Goal: Participate in discussion: Engage in conversation with other users on a specific topic

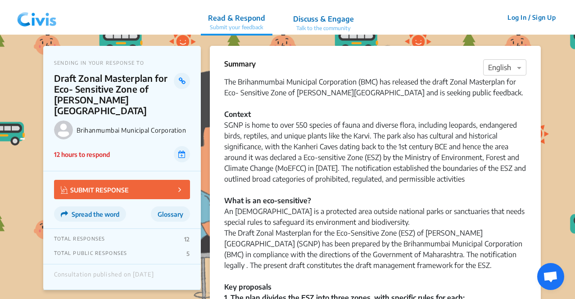
scroll to position [215, 0]
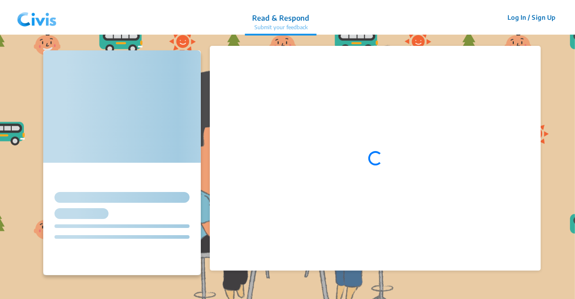
scroll to position [215, 0]
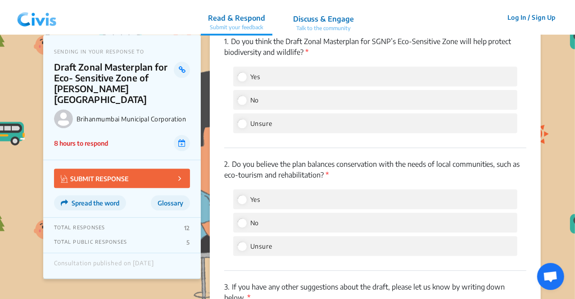
scroll to position [1121, 0]
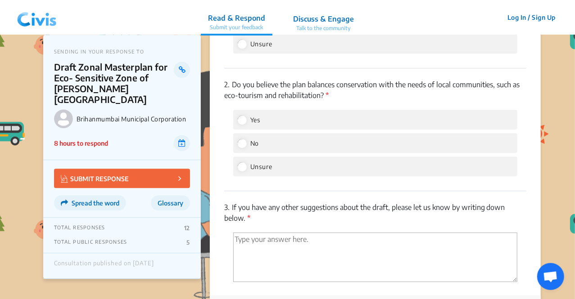
click at [256, 117] on span "Yes" at bounding box center [255, 120] width 10 height 8
click at [246, 117] on input "Yes" at bounding box center [242, 120] width 8 height 8
radio input "true"
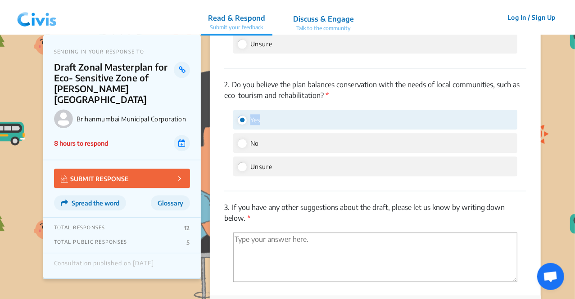
click at [256, 117] on span "Yes" at bounding box center [255, 120] width 10 height 8
click at [246, 117] on input "Yes" at bounding box center [242, 120] width 8 height 8
click at [253, 145] on span "No" at bounding box center [254, 144] width 9 height 8
click at [246, 145] on input "No" at bounding box center [242, 143] width 8 height 8
radio input "true"
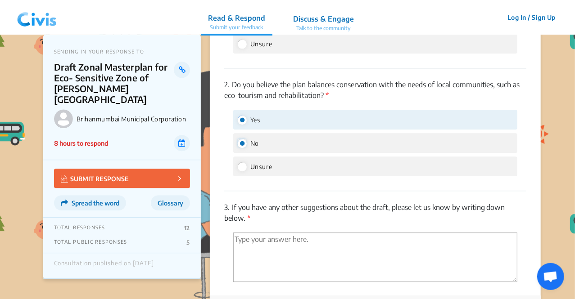
radio input "false"
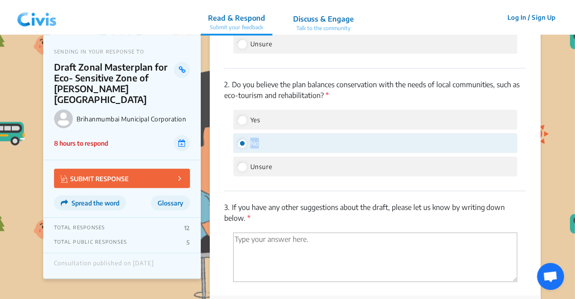
click at [253, 145] on span "No" at bounding box center [254, 144] width 9 height 8
click at [246, 145] on input "No" at bounding box center [242, 143] width 8 height 8
click at [257, 166] on span "Unsure" at bounding box center [261, 167] width 22 height 8
click at [246, 166] on input "Unsure" at bounding box center [242, 167] width 8 height 8
radio input "true"
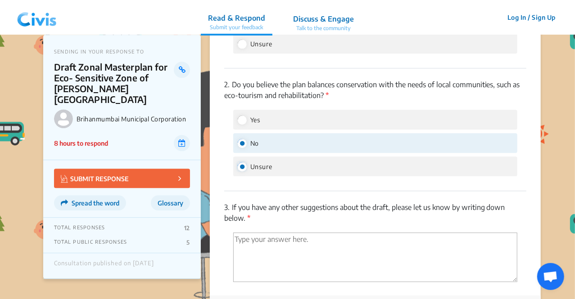
radio input "false"
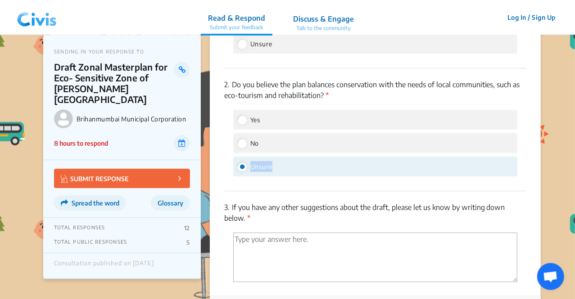
click at [257, 166] on span "Unsure" at bounding box center [261, 167] width 22 height 8
click at [246, 166] on input "Unsure" at bounding box center [242, 167] width 8 height 8
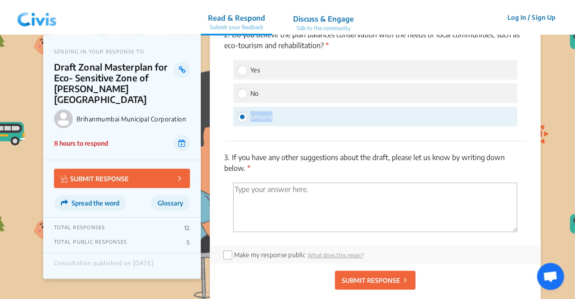
scroll to position [1200, 0]
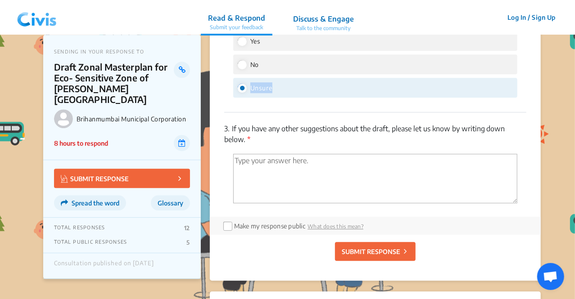
drag, startPoint x: 254, startPoint y: 141, endPoint x: 248, endPoint y: 139, distance: 6.7
click at [248, 139] on p "3. If you have any other suggestions about the draft, please let us know by wri…" at bounding box center [375, 134] width 302 height 22
click at [248, 139] on span "*" at bounding box center [247, 139] width 5 height 9
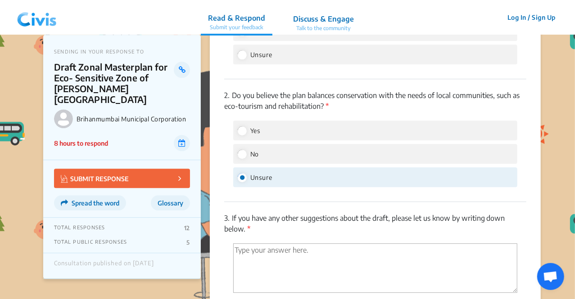
scroll to position [1110, 0]
drag, startPoint x: 250, startPoint y: 155, endPoint x: 279, endPoint y: 152, distance: 28.5
click at [279, 152] on div "No" at bounding box center [375, 154] width 284 height 20
copy span "No"
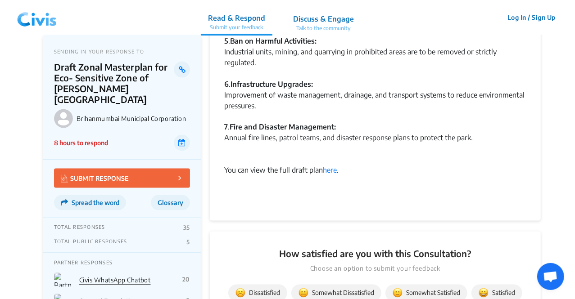
scroll to position [697, 0]
